Goal: Use online tool/utility: Utilize a website feature to perform a specific function

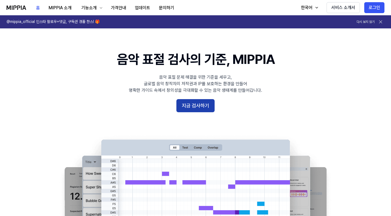
click at [198, 106] on button "지금 검사하기" at bounding box center [195, 105] width 38 height 13
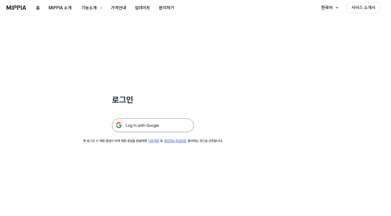
click at [151, 128] on img at bounding box center [153, 125] width 82 height 14
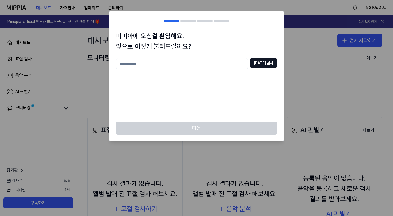
click at [181, 62] on input "text" at bounding box center [182, 63] width 132 height 11
type input "***"
click at [268, 63] on button "중복 검사" at bounding box center [263, 63] width 27 height 10
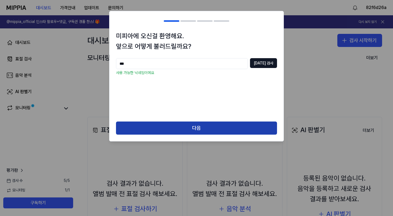
click at [202, 130] on button "다음" at bounding box center [196, 127] width 161 height 13
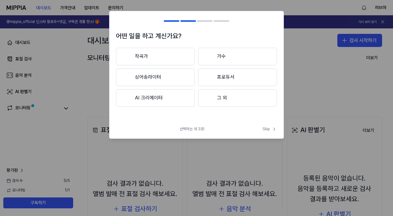
click at [159, 99] on button "AI 크리에이터" at bounding box center [155, 97] width 79 height 17
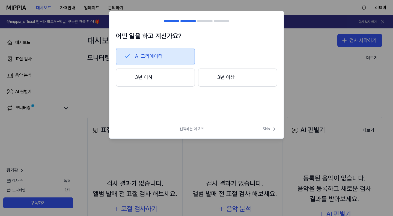
click at [157, 76] on button "3년 이하" at bounding box center [155, 78] width 79 height 18
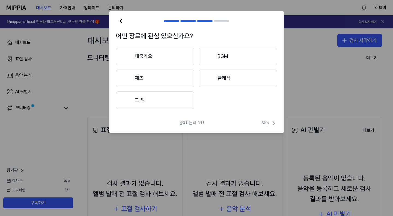
click at [160, 57] on button "대중가요" at bounding box center [155, 56] width 78 height 17
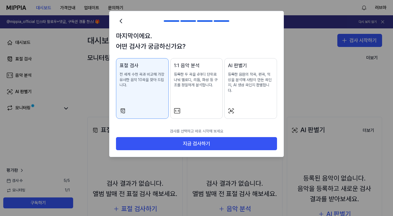
click at [259, 80] on p "등록한 음원의 작곡, 편곡, 믹싱을 분석해 사람이 만든 곡인지, AI 생성 곡인지 판별합니다." at bounding box center [251, 82] width 46 height 21
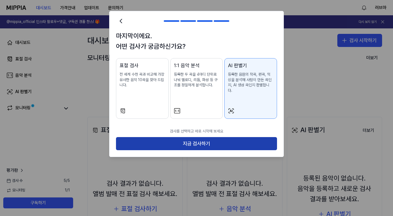
click at [191, 141] on button "지금 검사하기" at bounding box center [196, 143] width 161 height 13
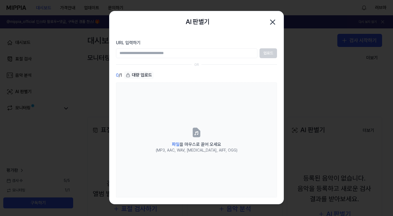
click at [224, 52] on input "URL 입력하기" at bounding box center [186, 53] width 141 height 10
click at [171, 55] on input "URL 입력하기" at bounding box center [186, 53] width 141 height 10
paste input "**********"
type input "**********"
click at [271, 53] on button "업로드" at bounding box center [268, 53] width 17 height 10
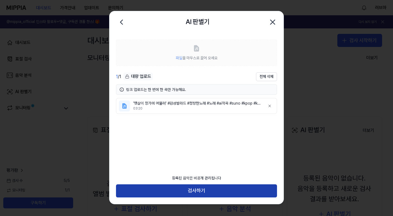
click at [205, 191] on button "검사하기" at bounding box center [196, 190] width 161 height 13
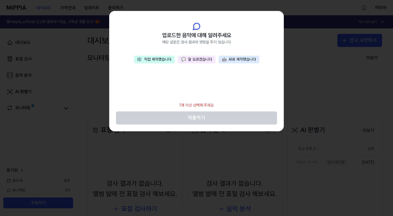
click at [242, 60] on button "🤖 AI로 제작했습니다" at bounding box center [239, 60] width 41 height 8
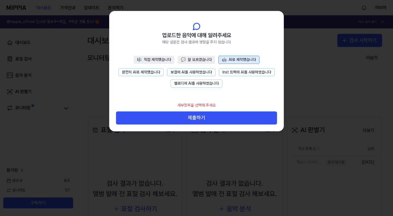
click at [154, 73] on button "완전히 AI로 제작했습니다" at bounding box center [140, 72] width 45 height 8
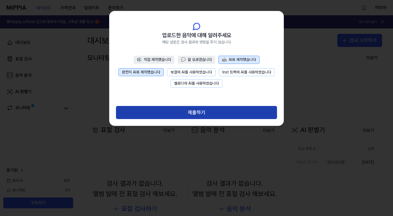
click at [207, 109] on button "제출하기" at bounding box center [196, 112] width 161 height 13
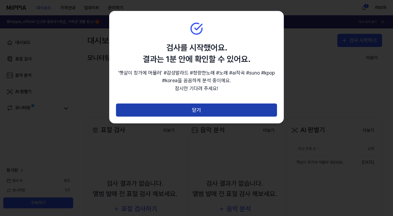
click at [202, 110] on button "닫기" at bounding box center [196, 109] width 161 height 13
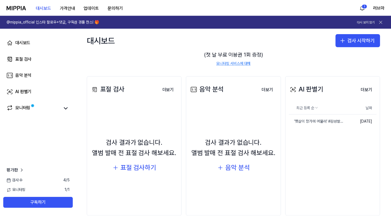
scroll to position [52, 0]
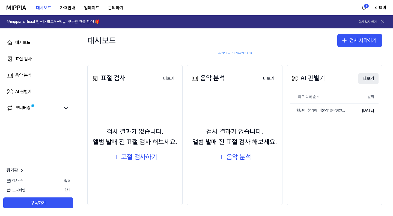
click at [367, 78] on button "더보기" at bounding box center [368, 78] width 20 height 11
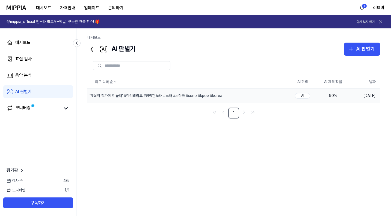
click at [340, 95] on div "90 %" at bounding box center [333, 95] width 22 height 5
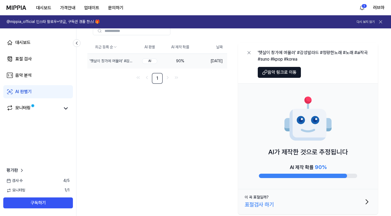
scroll to position [35, 0]
click at [272, 203] on div "표절검사 하기" at bounding box center [259, 204] width 29 height 9
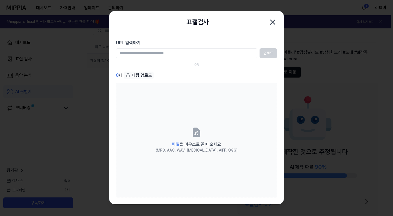
click at [275, 20] on icon "button" at bounding box center [272, 22] width 9 height 9
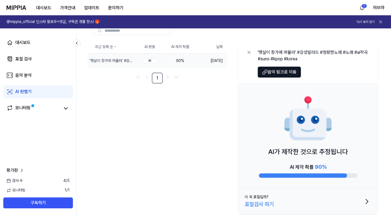
click at [202, 107] on div "최근 등록 순 AI 판별 AI 제작 확률 날짜 '햇살이 창가에 머물러' #감성발라드 #청량한노래 #노래 #ai작곡 #suno #kpop #ko…" at bounding box center [233, 128] width 293 height 176
click at [19, 171] on icon at bounding box center [21, 170] width 5 height 5
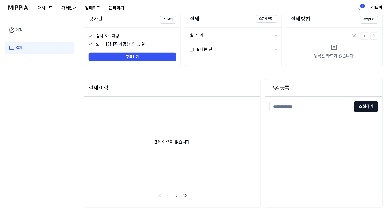
scroll to position [0, 0]
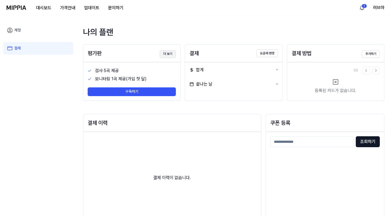
click at [167, 54] on button "더 보기" at bounding box center [168, 54] width 16 height 8
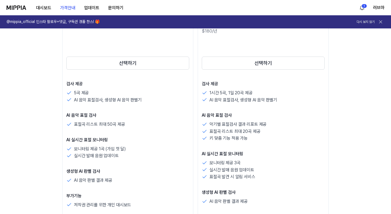
scroll to position [102, 0]
